Goal: Find specific page/section: Find specific page/section

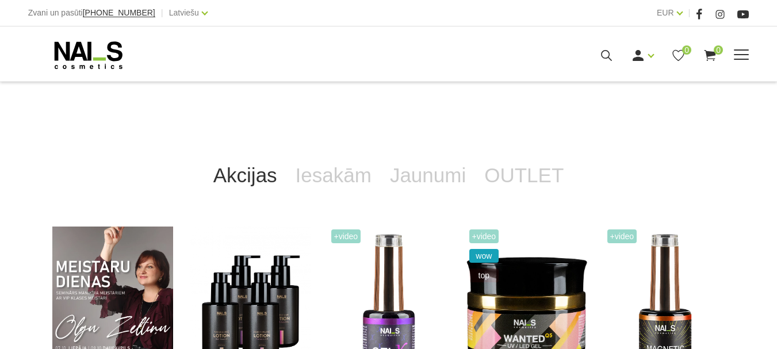
scroll to position [140, 0]
click at [0, 0] on link "Kāju kopšanas līdzekļi" at bounding box center [0, 0] width 0 height 0
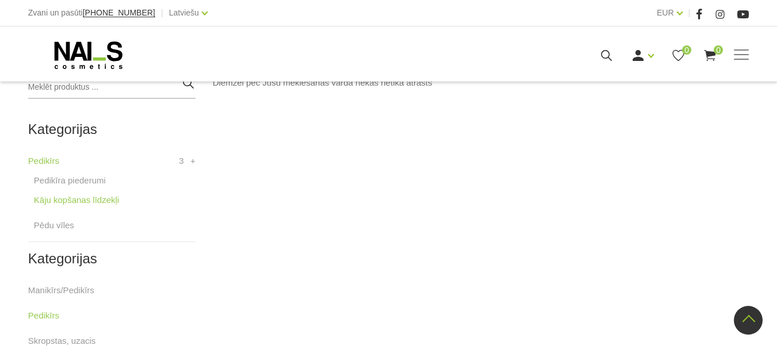
scroll to position [285, 0]
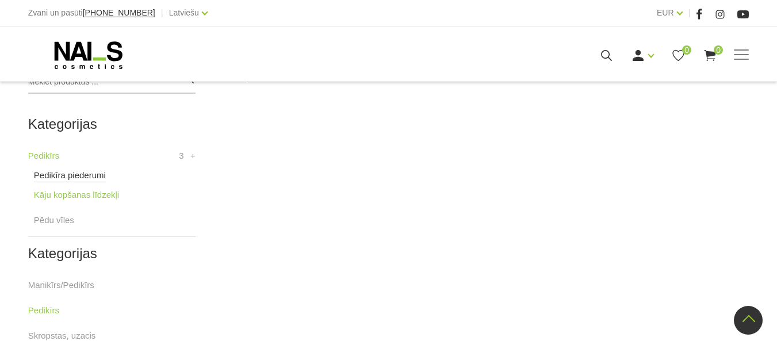
click at [83, 175] on link "Pedikīra piederumi" at bounding box center [70, 175] width 72 height 14
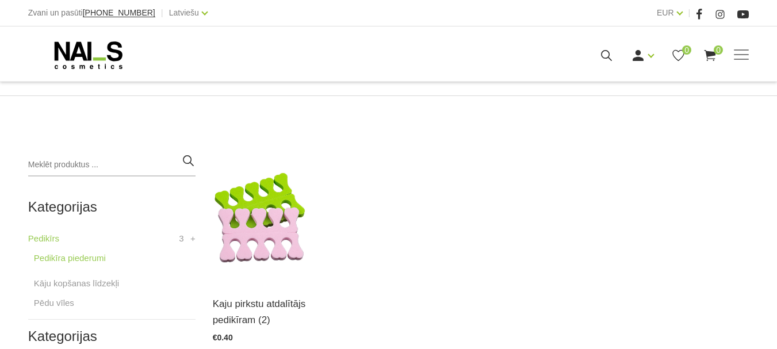
scroll to position [201, 0]
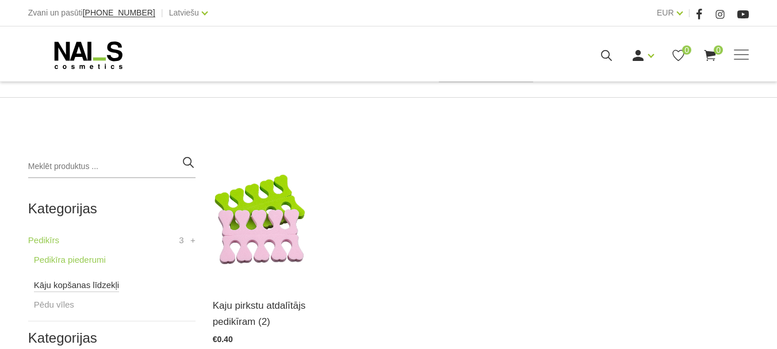
click at [70, 288] on link "Kāju kopšanas līdzekļi" at bounding box center [76, 285] width 85 height 14
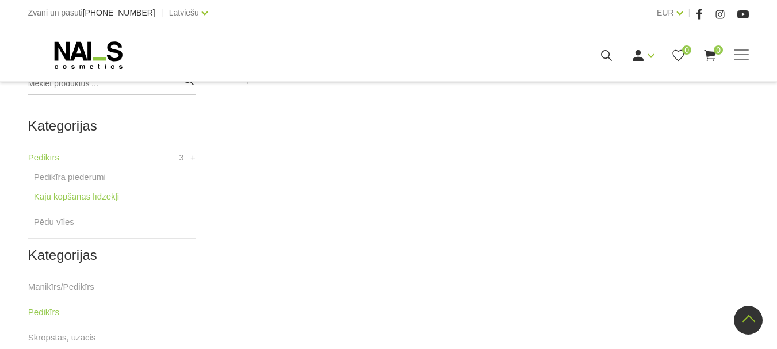
scroll to position [280, 0]
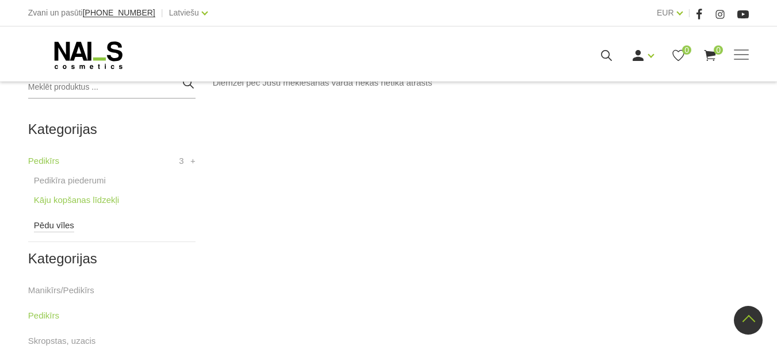
click at [55, 229] on link "Pēdu vīles" at bounding box center [54, 225] width 40 height 14
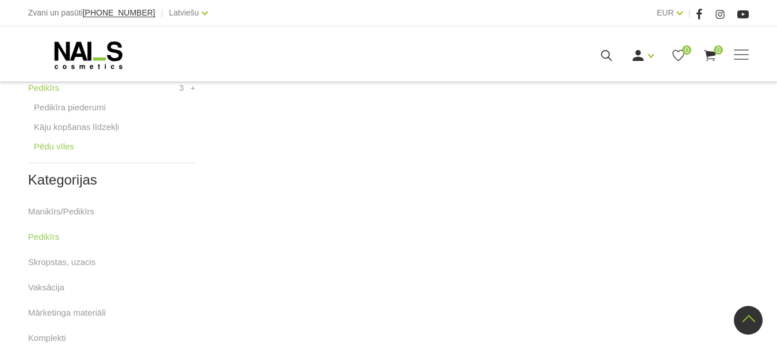
scroll to position [350, 0]
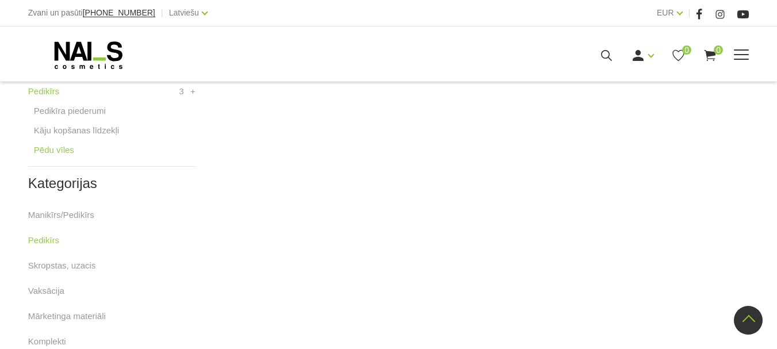
click at [0, 0] on link "Pedikīrs" at bounding box center [0, 0] width 0 height 0
click at [0, 0] on li "Pedikīrs Pedikīra piederumi Kāju kopšanas līdzekļi Pēdu vīles" at bounding box center [0, 0] width 0 height 0
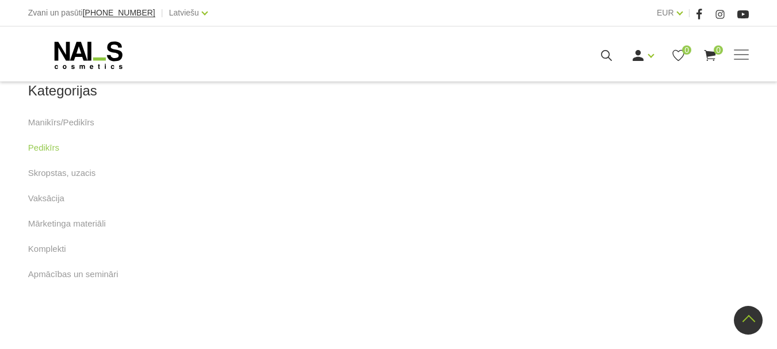
scroll to position [435, 0]
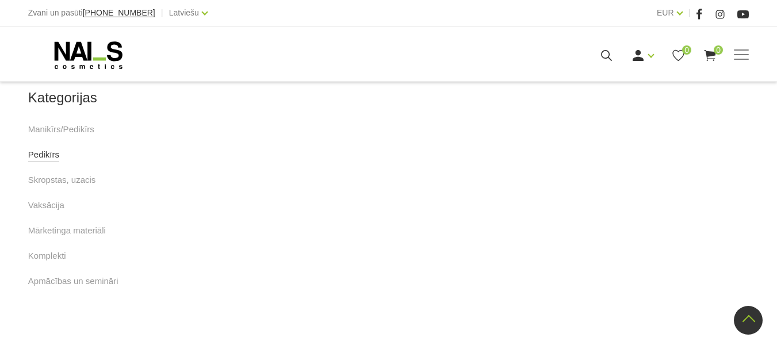
click at [45, 156] on link "Pedikīrs" at bounding box center [43, 155] width 31 height 14
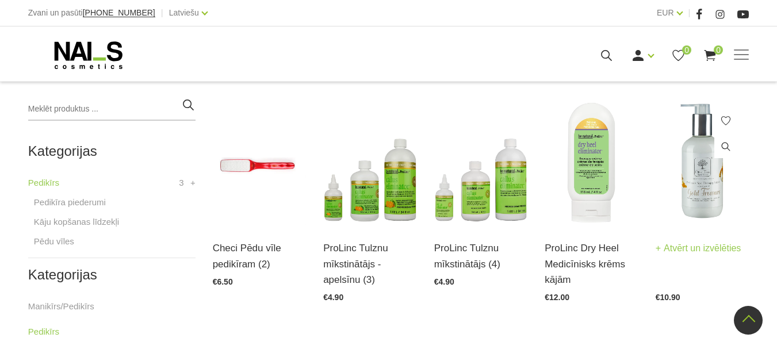
scroll to position [260, 0]
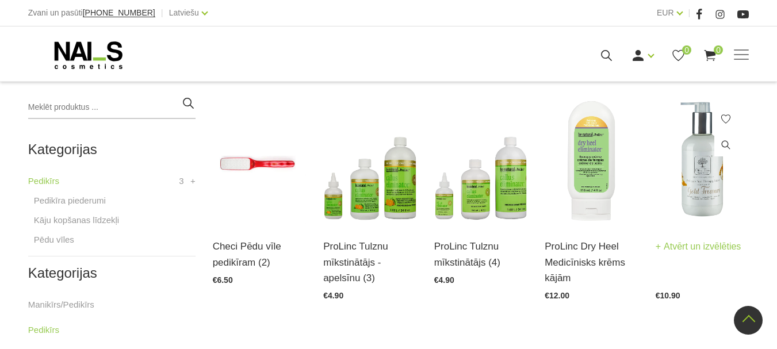
drag, startPoint x: 785, startPoint y: 74, endPoint x: 740, endPoint y: 152, distance: 90.1
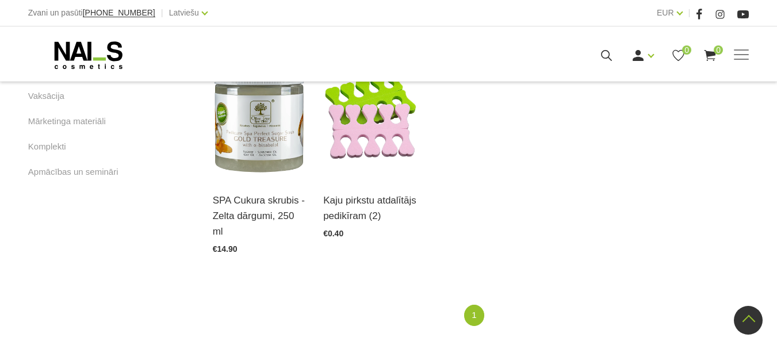
scroll to position [547, 0]
